Goal: Task Accomplishment & Management: Manage account settings

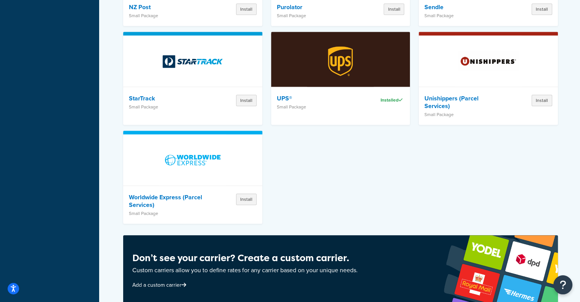
scroll to position [915, 0]
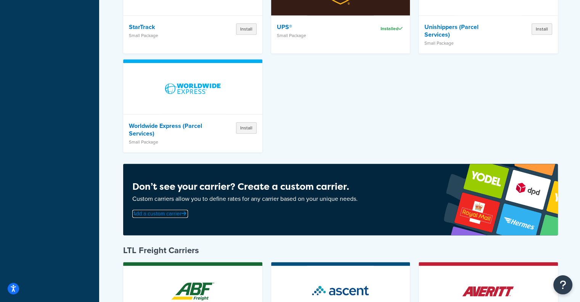
click at [172, 209] on link "Add a custom carrier" at bounding box center [160, 213] width 56 height 8
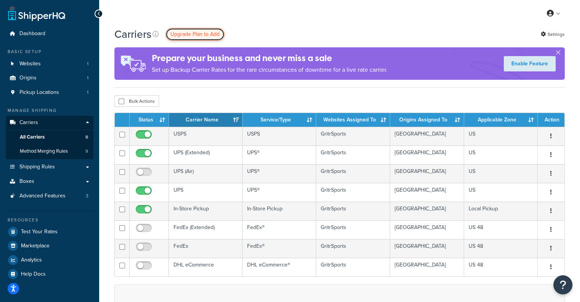
click at [202, 34] on span "Upgrade Plan to Add" at bounding box center [194, 34] width 49 height 8
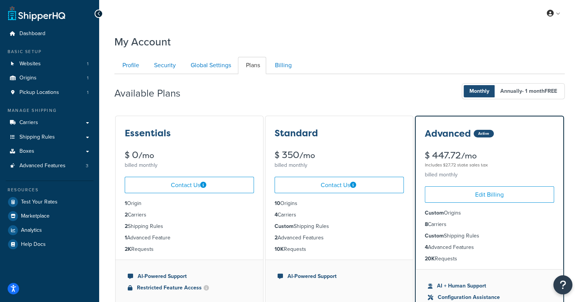
click at [101, 13] on div at bounding box center [99, 14] width 8 height 8
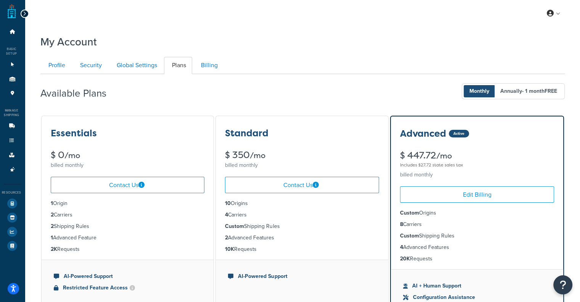
click at [23, 12] on icon at bounding box center [24, 13] width 3 height 5
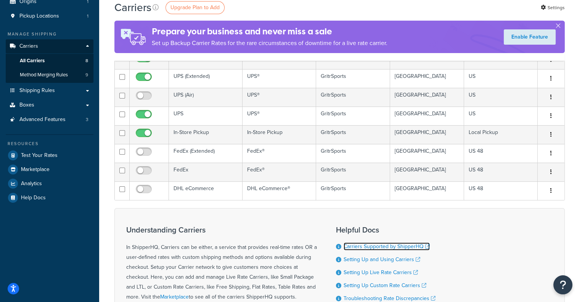
scroll to position [38, 0]
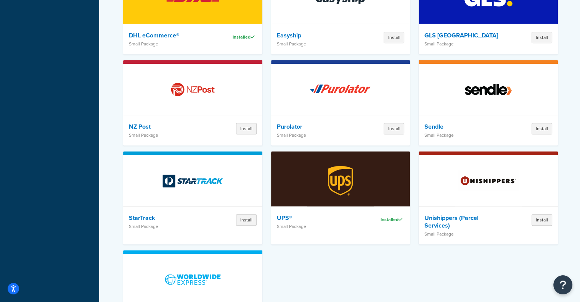
scroll to position [991, 0]
